Goal: Register for event/course

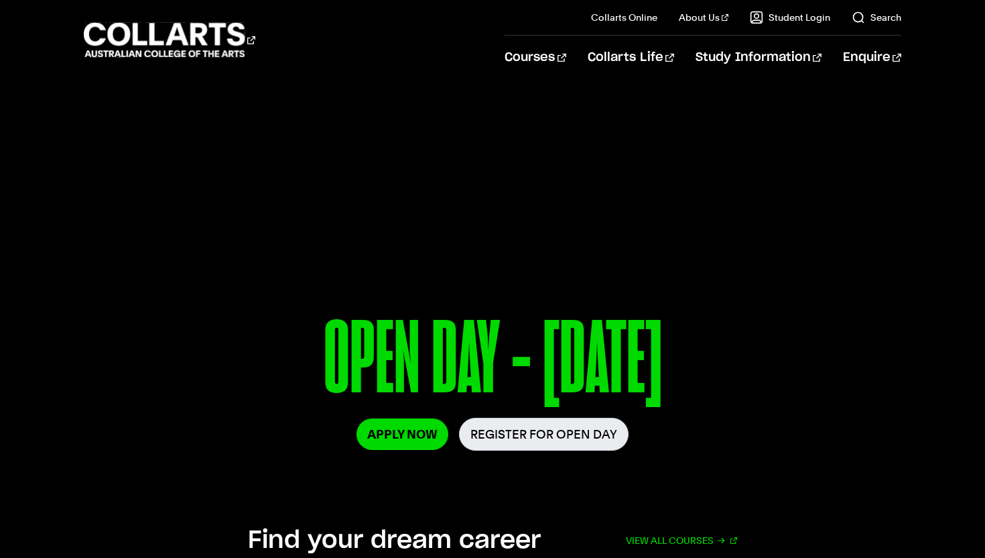
scroll to position [263, 0]
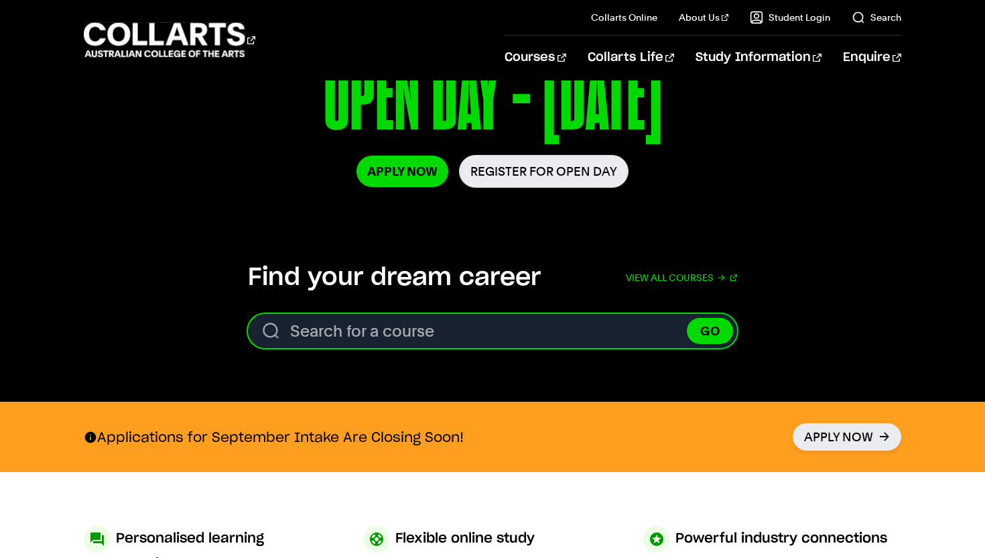
click at [345, 334] on input "Search for a course" at bounding box center [492, 331] width 489 height 34
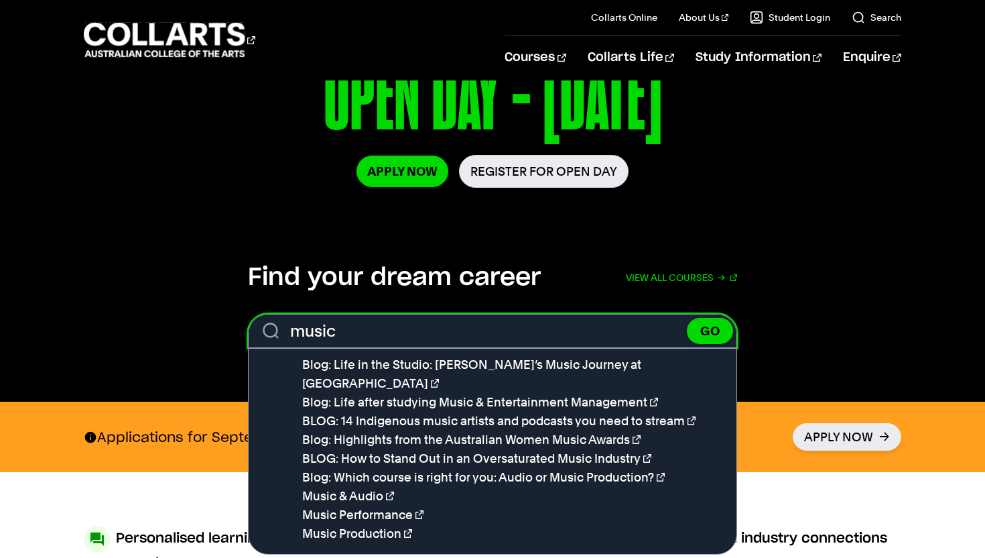
type input "music"
click at [687, 318] on button "GO" at bounding box center [710, 331] width 46 height 26
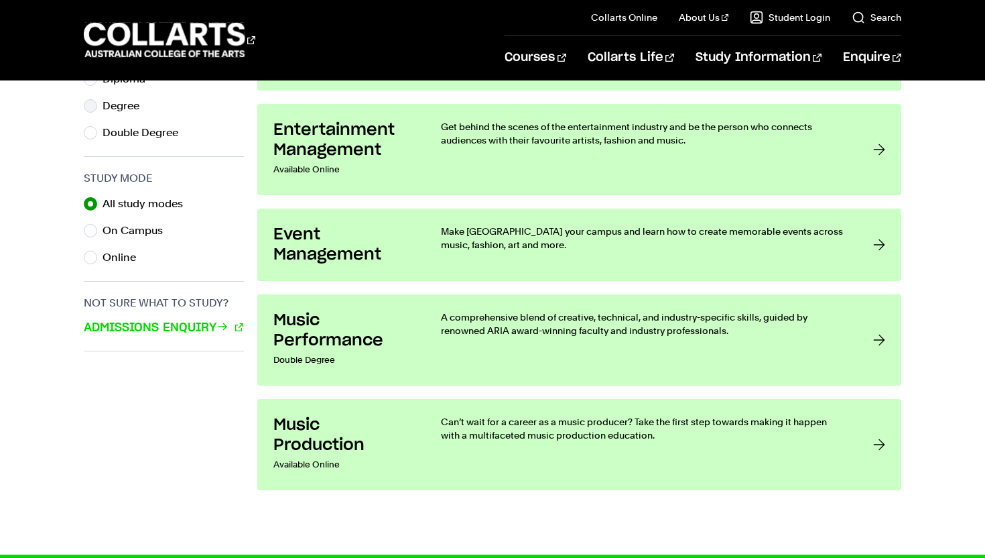
scroll to position [710, 0]
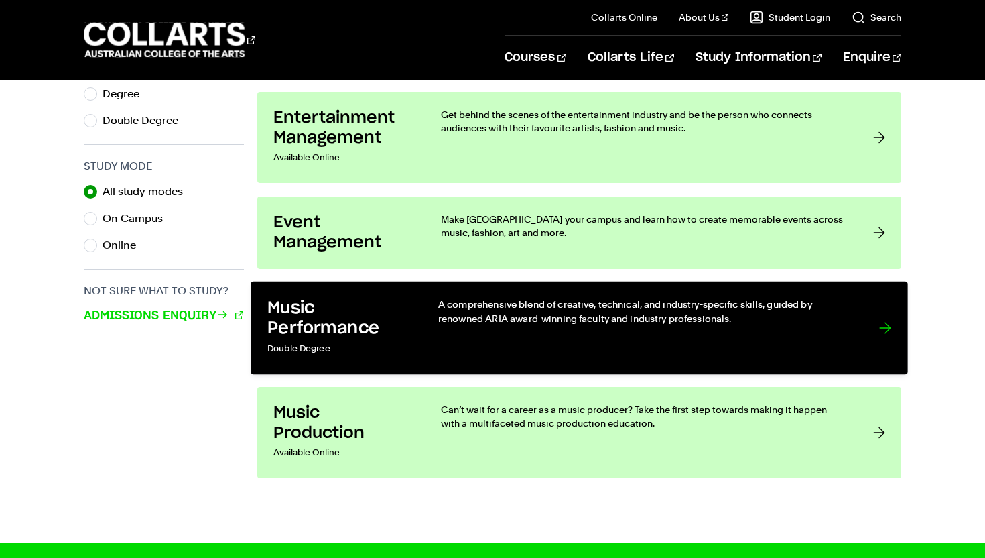
click at [397, 334] on h3 "Music Performance" at bounding box center [338, 318] width 143 height 41
click at [516, 302] on p "A comprehensive blend of creative, technical, and industry-specific skills, gui…" at bounding box center [645, 311] width 414 height 27
click at [883, 325] on div at bounding box center [885, 328] width 12 height 60
click at [886, 332] on div at bounding box center [885, 328] width 12 height 60
click at [886, 328] on div at bounding box center [885, 328] width 12 height 60
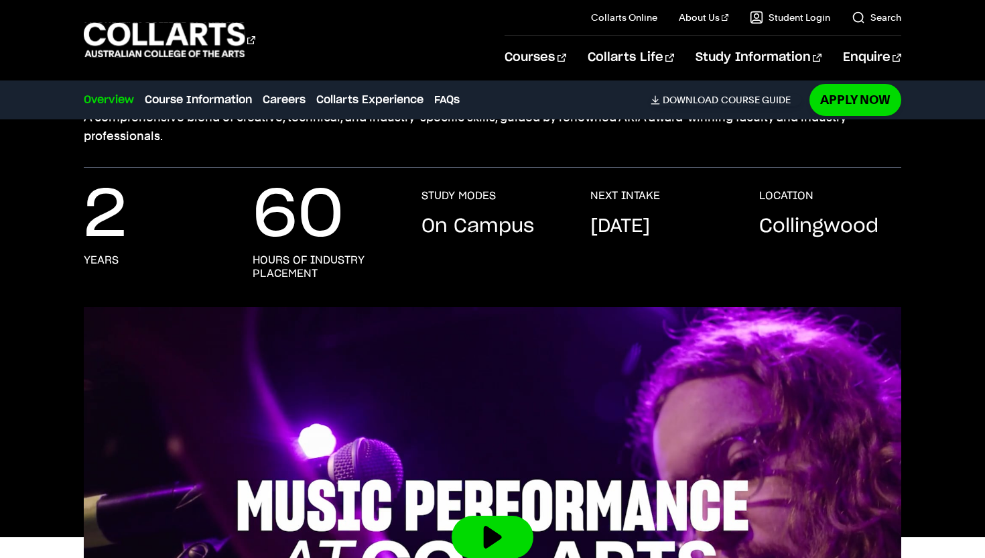
scroll to position [175, 0]
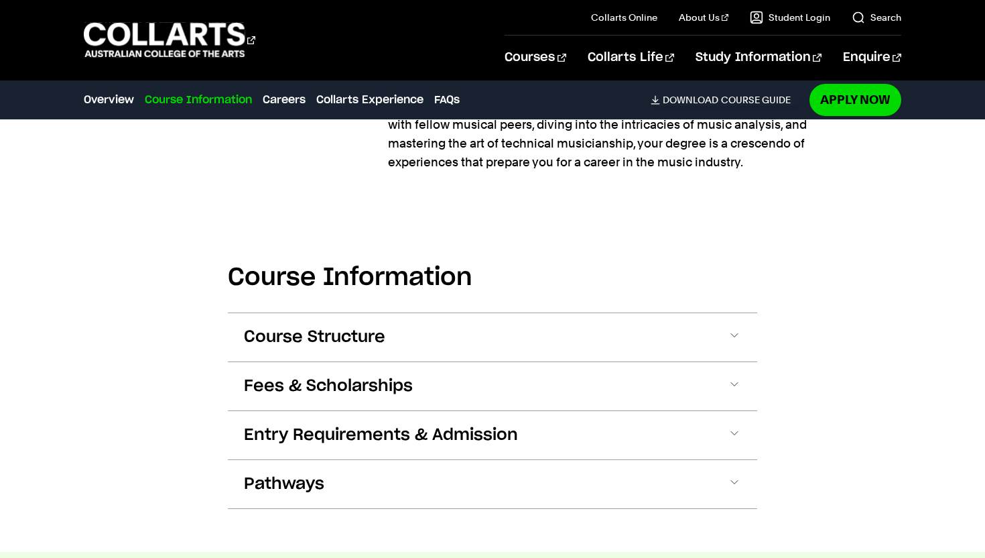
click at [649, 339] on button "Course Structure" at bounding box center [493, 337] width 530 height 48
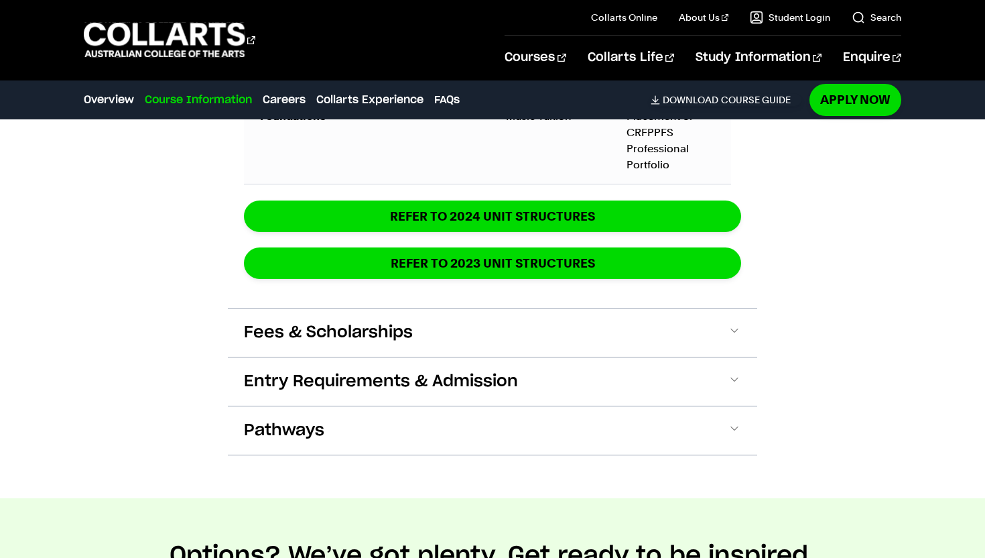
scroll to position [2237, 0]
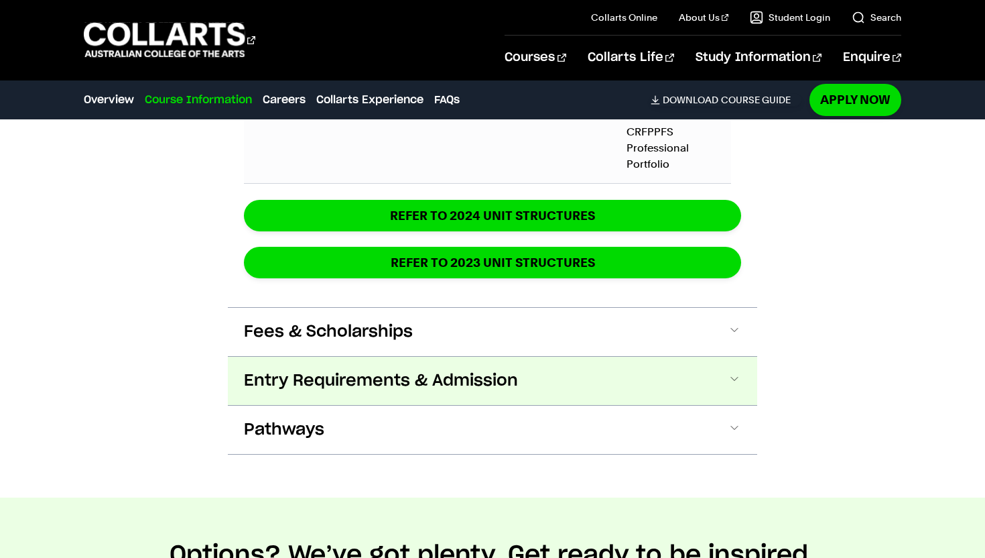
click at [633, 371] on button "Entry Requirements & Admission" at bounding box center [493, 381] width 530 height 48
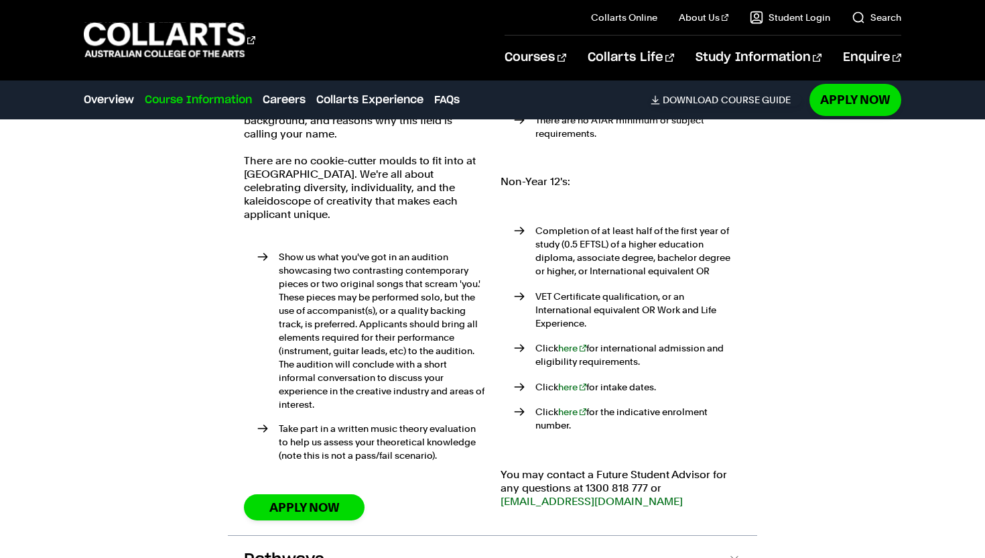
scroll to position [2619, 0]
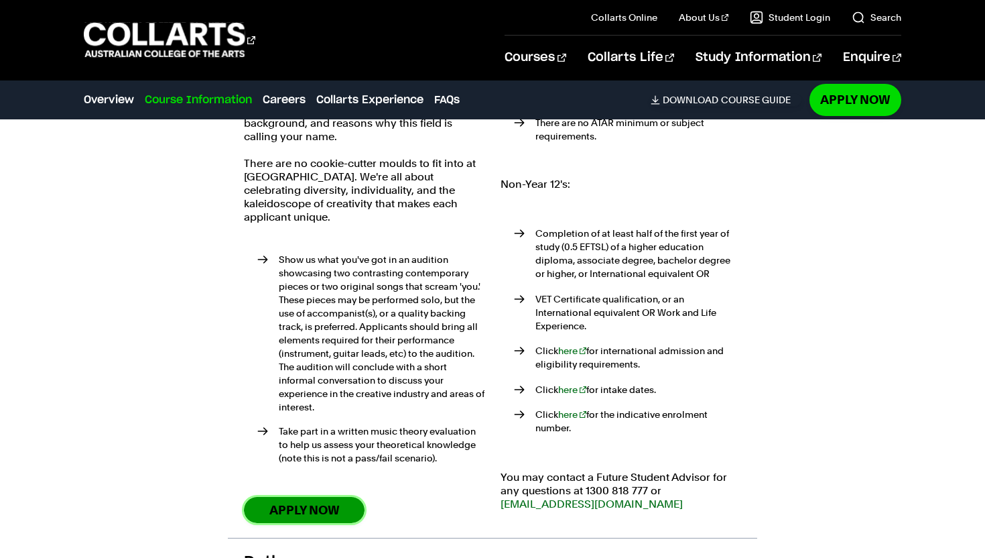
click at [330, 505] on link "Apply Now" at bounding box center [304, 510] width 121 height 26
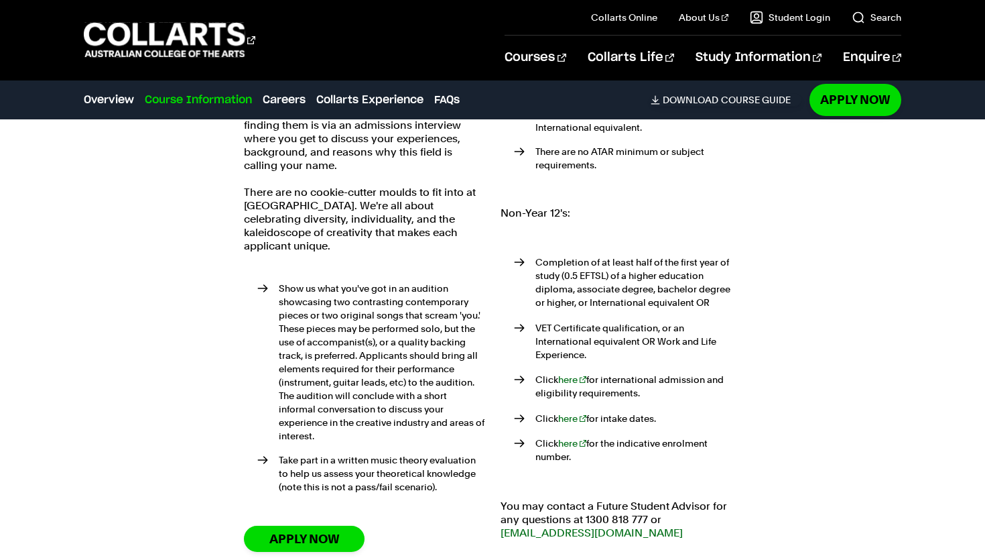
scroll to position [2593, 0]
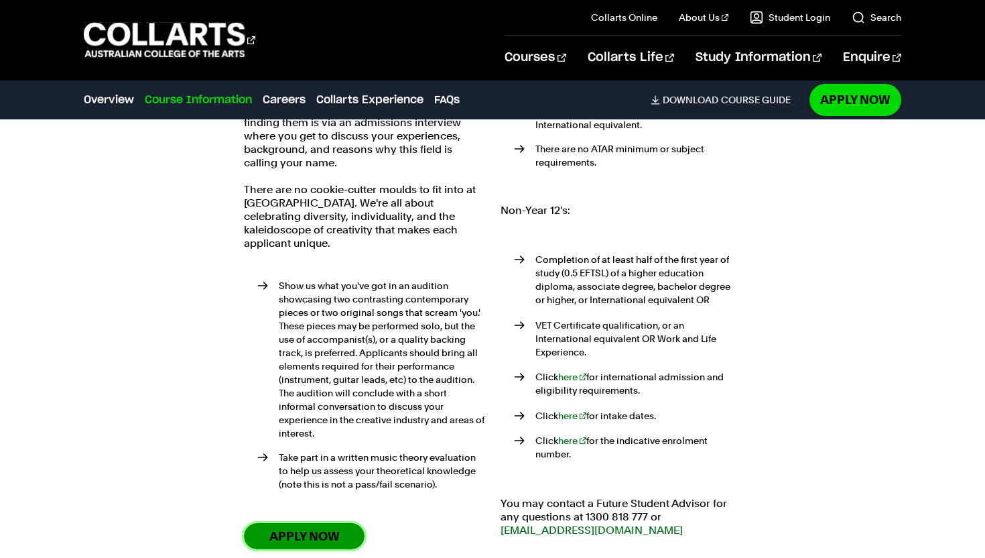
click at [261, 527] on link "Apply Now" at bounding box center [304, 536] width 121 height 26
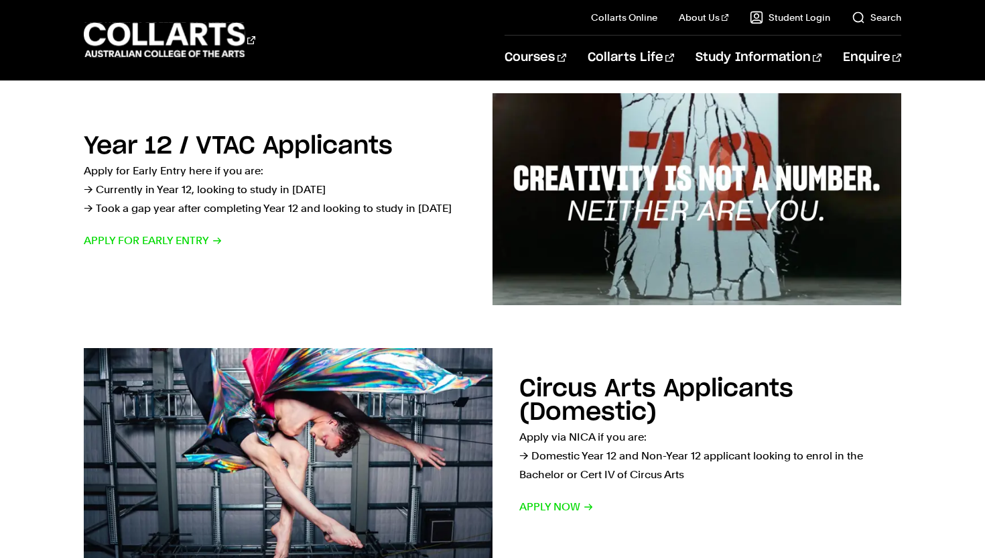
scroll to position [487, 0]
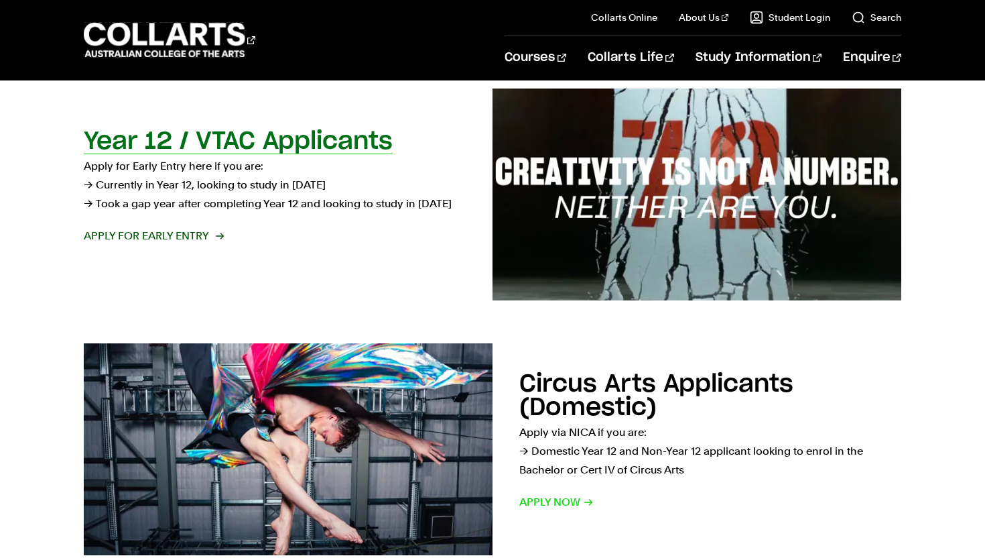
click at [139, 238] on span "Apply for Early Entry" at bounding box center [153, 236] width 139 height 19
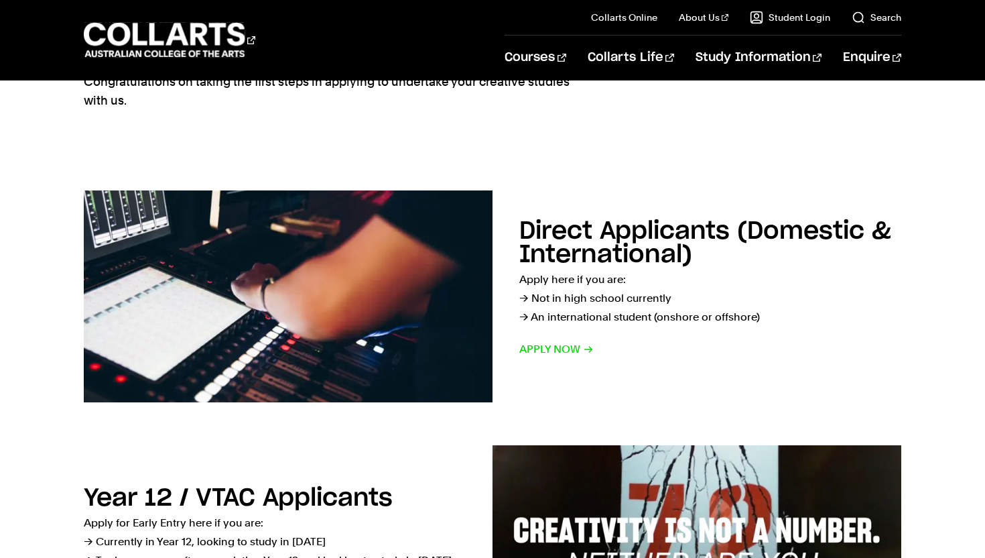
scroll to position [0, 0]
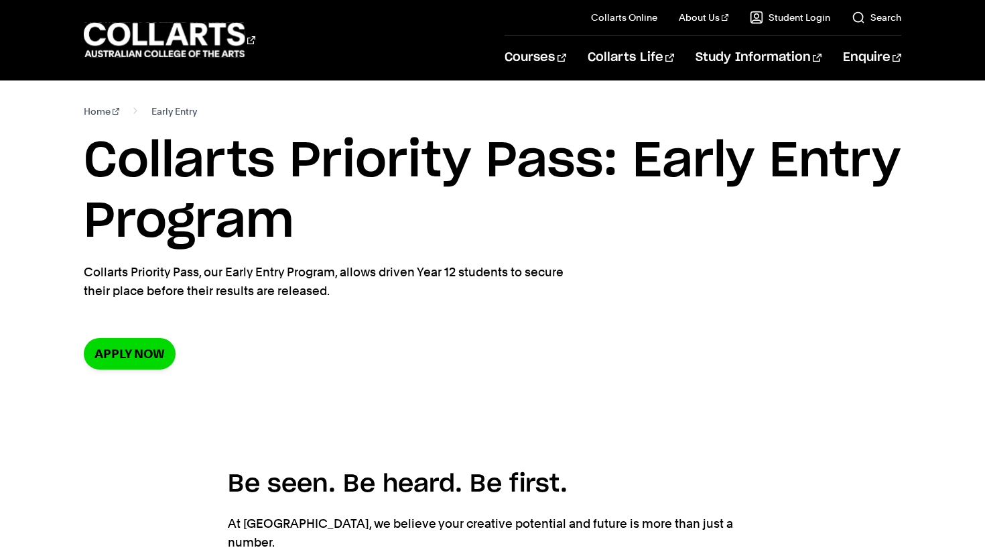
scroll to position [1, 0]
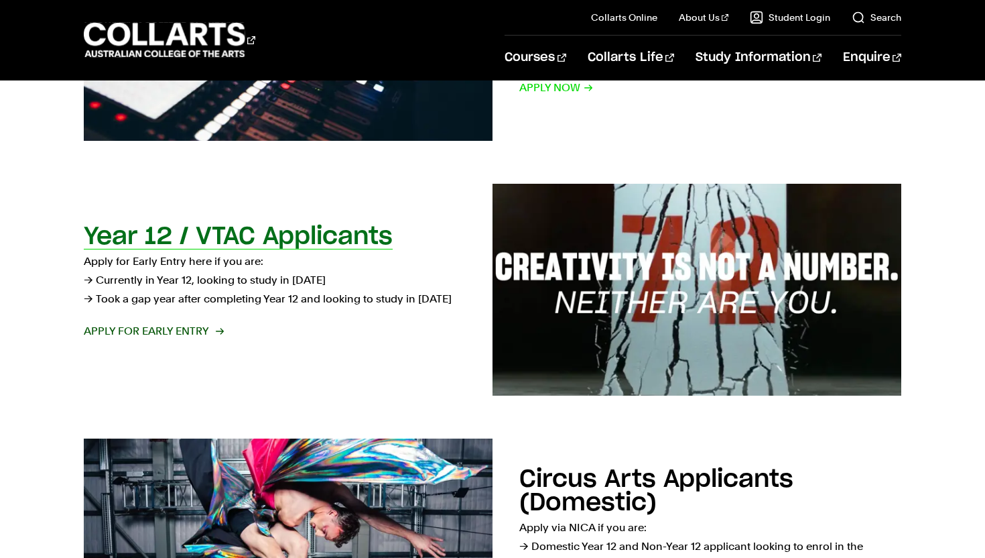
scroll to position [392, 0]
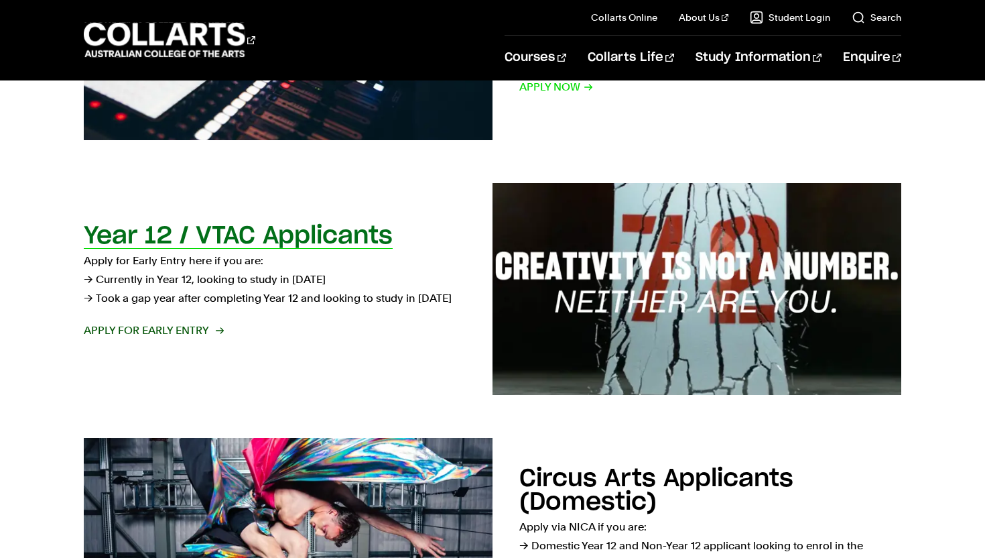
click at [310, 241] on h2 "Year 12 / VTAC Applicants" at bounding box center [238, 236] width 309 height 24
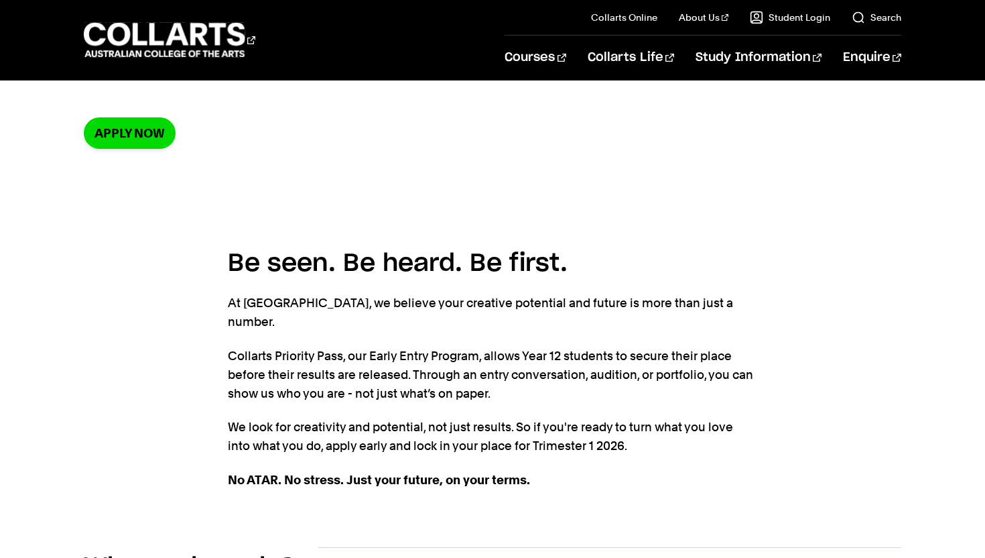
scroll to position [107, 0]
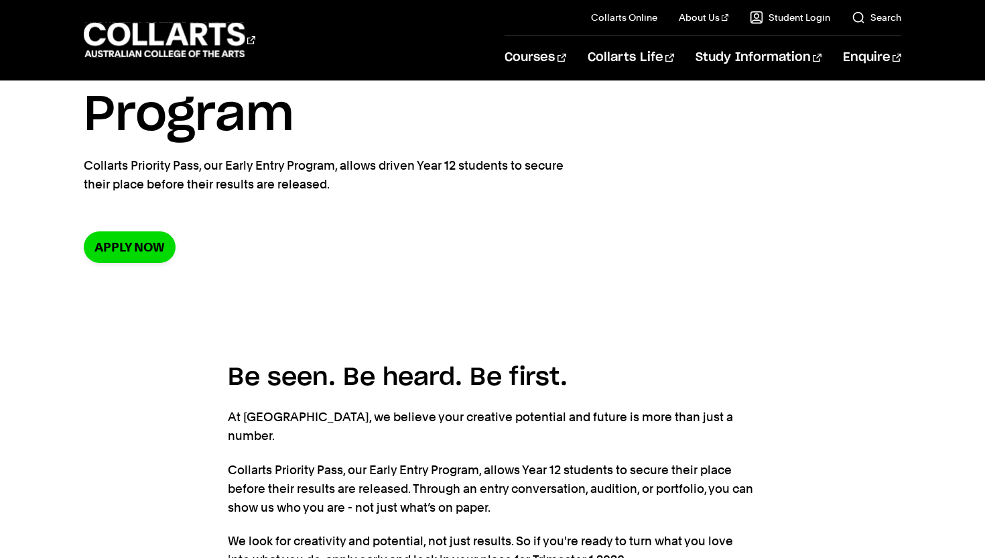
click at [130, 229] on section "Home Early Entry Collarts Priority Pass: Early Entry Program Collarts Priority …" at bounding box center [493, 140] width 818 height 332
click at [129, 248] on link "Apply now" at bounding box center [130, 247] width 92 height 32
